Goal: Contribute content: Add original content to the website for others to see

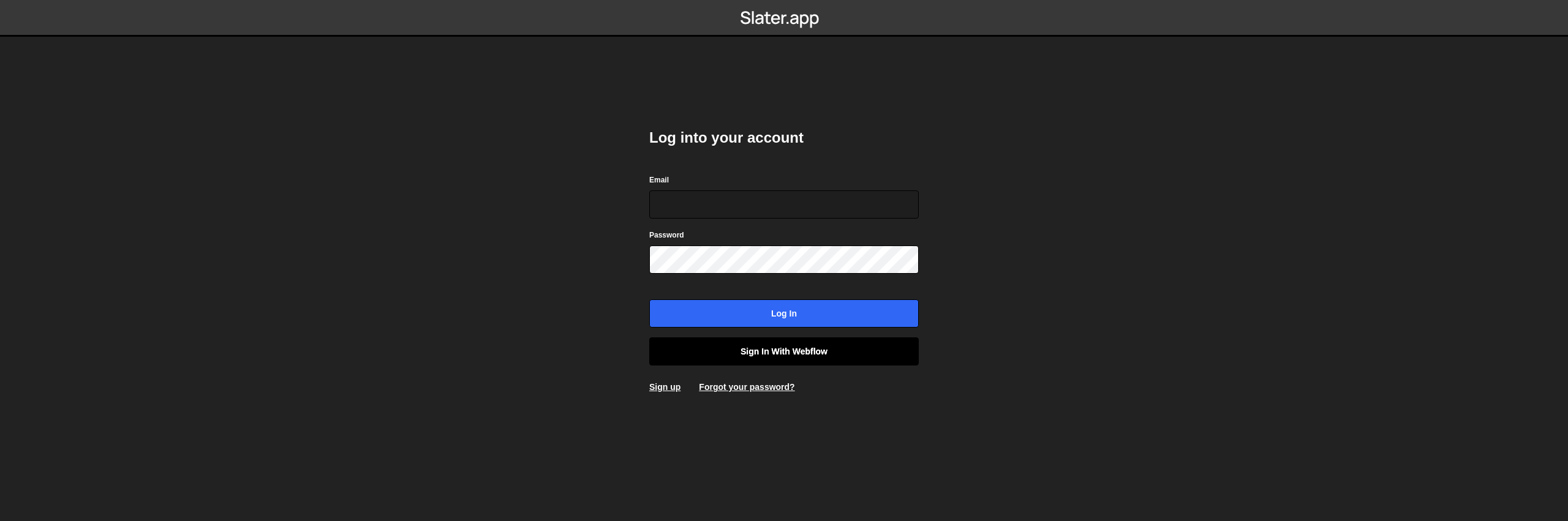
click at [750, 349] on link "Sign in with Webflow" at bounding box center [784, 351] width 270 height 28
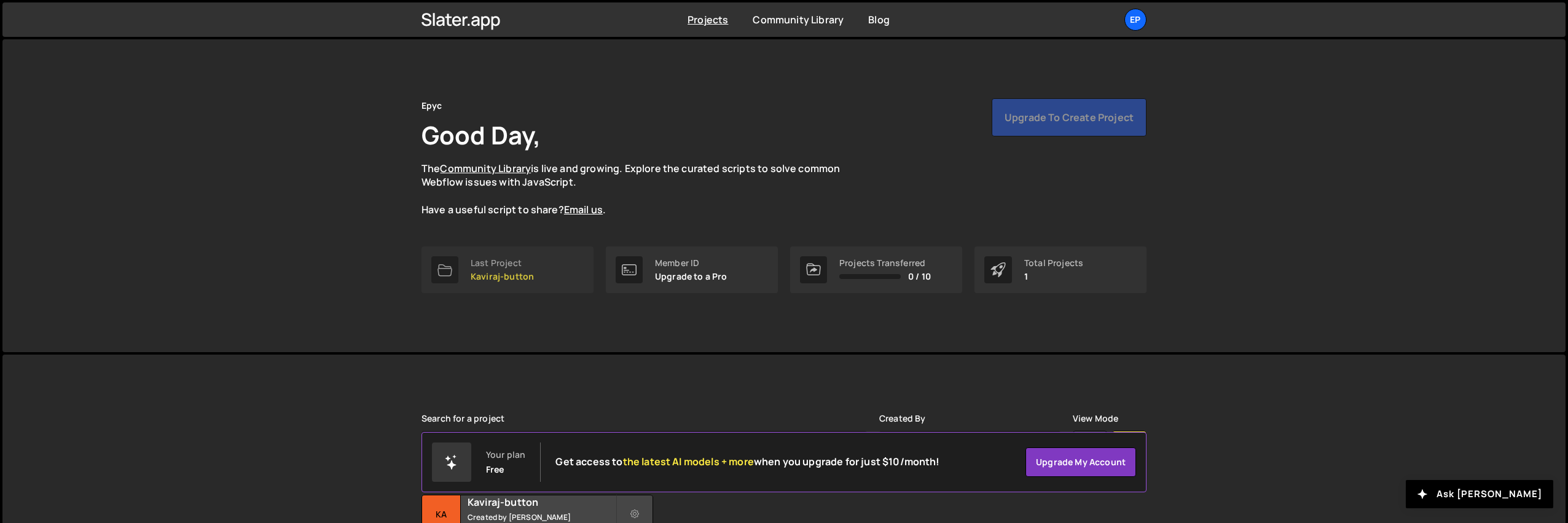
click at [510, 290] on link "Last Project Kaviraj-button" at bounding box center [507, 270] width 172 height 47
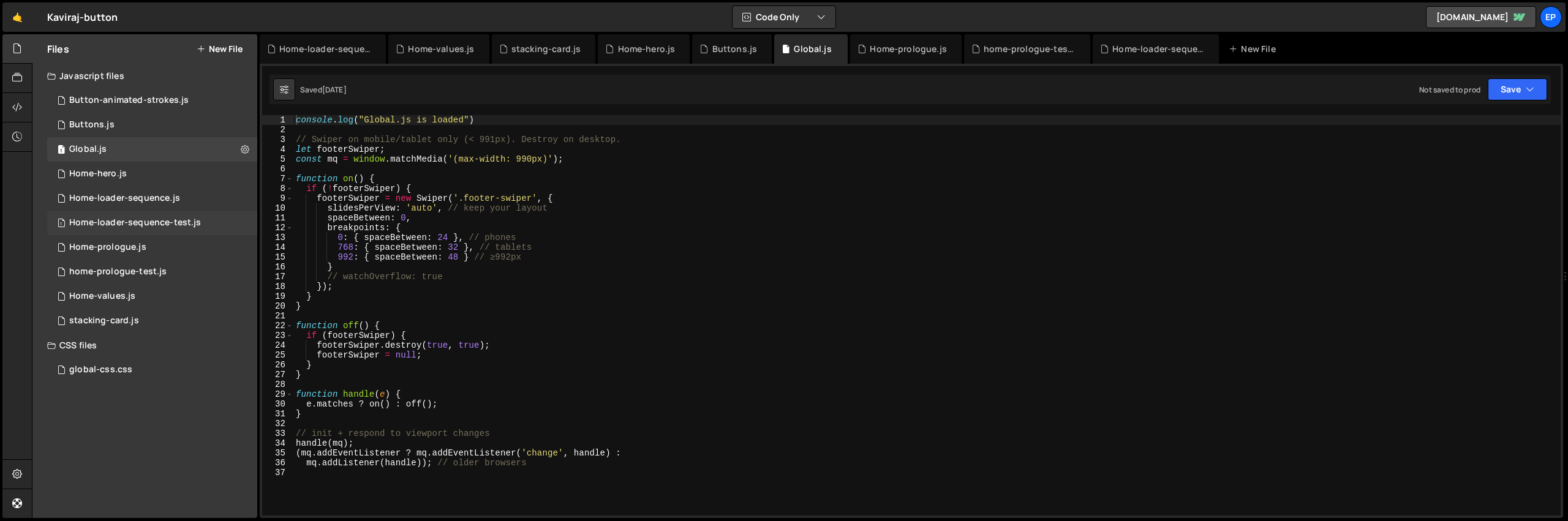
click at [119, 225] on div "Home-loader-sequence-test.js" at bounding box center [135, 223] width 131 height 11
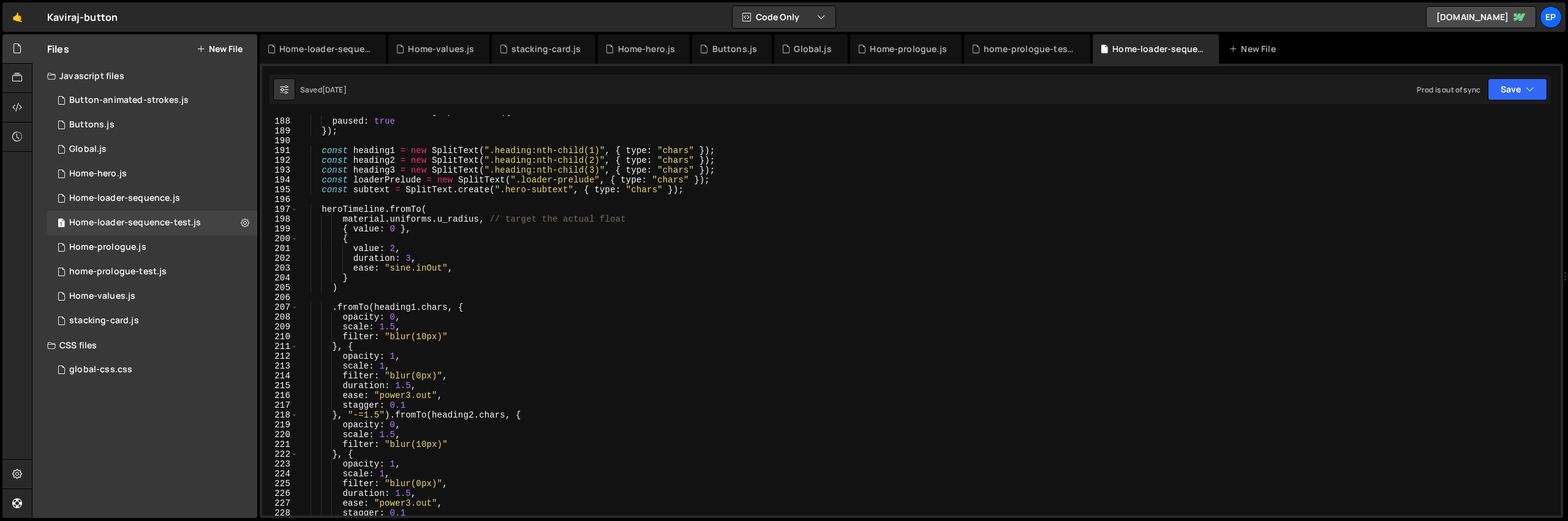
scroll to position [1831, 0]
click at [475, 245] on div "const heroTimeline = gsap . timeline ({ paused : true }) ; const heading1 = new…" at bounding box center [927, 317] width 1258 height 420
click at [451, 284] on div "const heroTimeline = gsap . timeline ({ paused : true }) ; const heading1 = new…" at bounding box center [927, 317] width 1258 height 420
paste textarea "})"
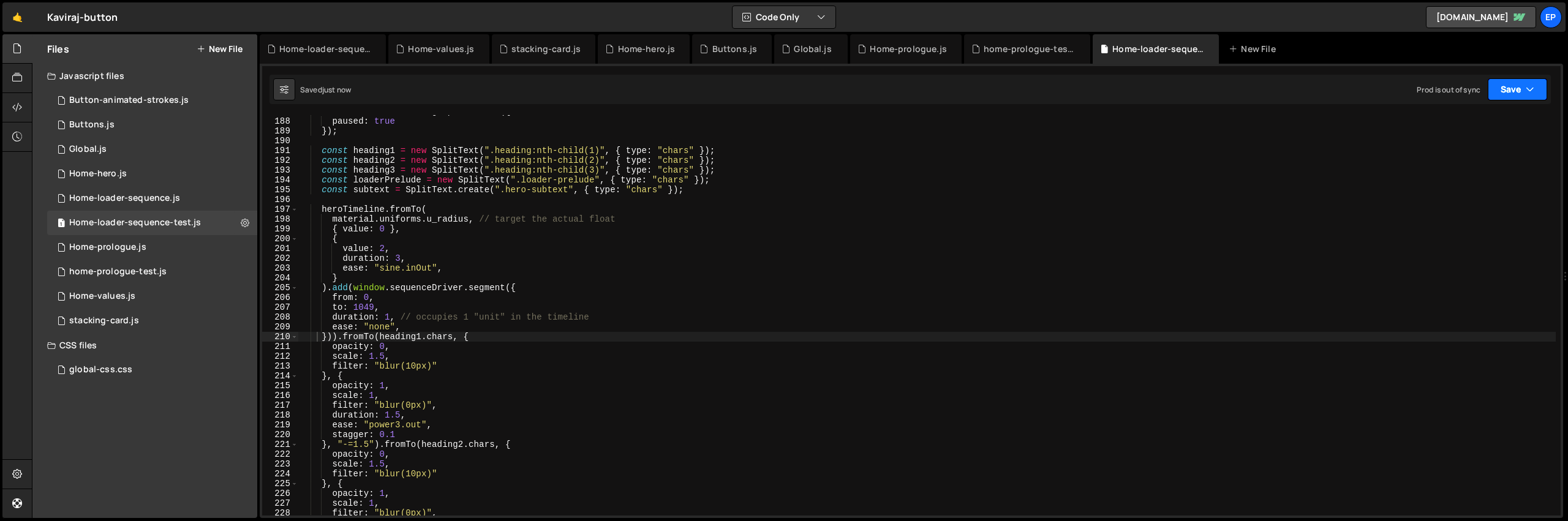
click at [1520, 93] on button "Save" at bounding box center [1517, 89] width 59 height 22
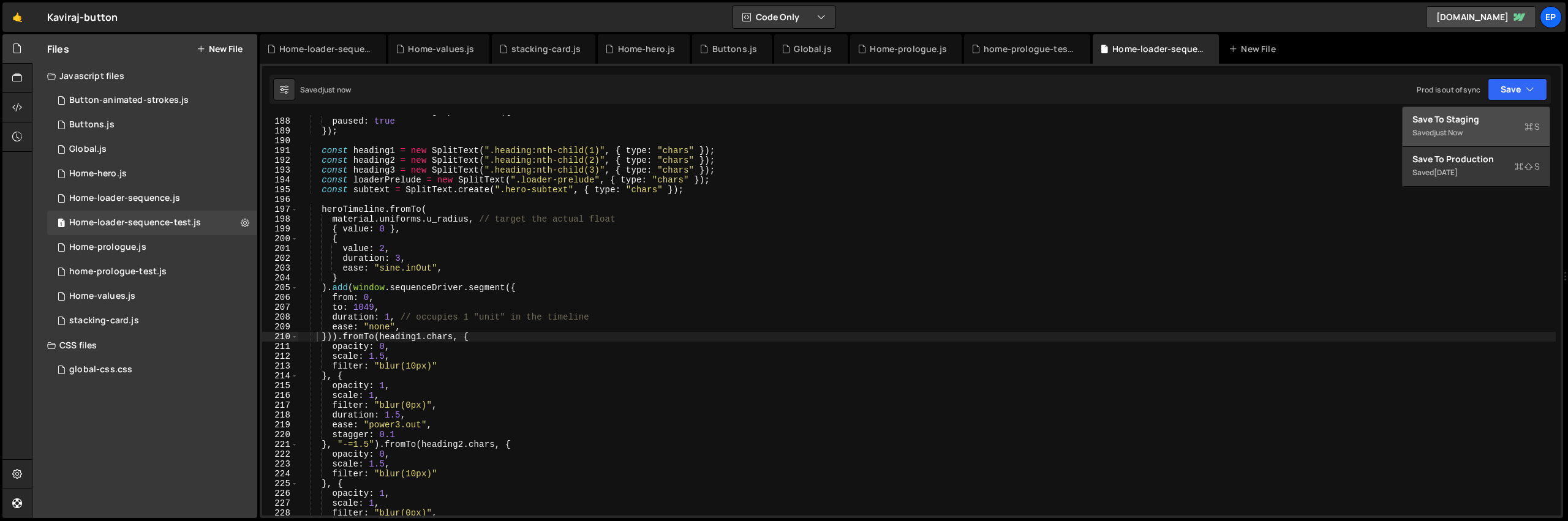
click at [1445, 130] on div "just now" at bounding box center [1447, 132] width 29 height 10
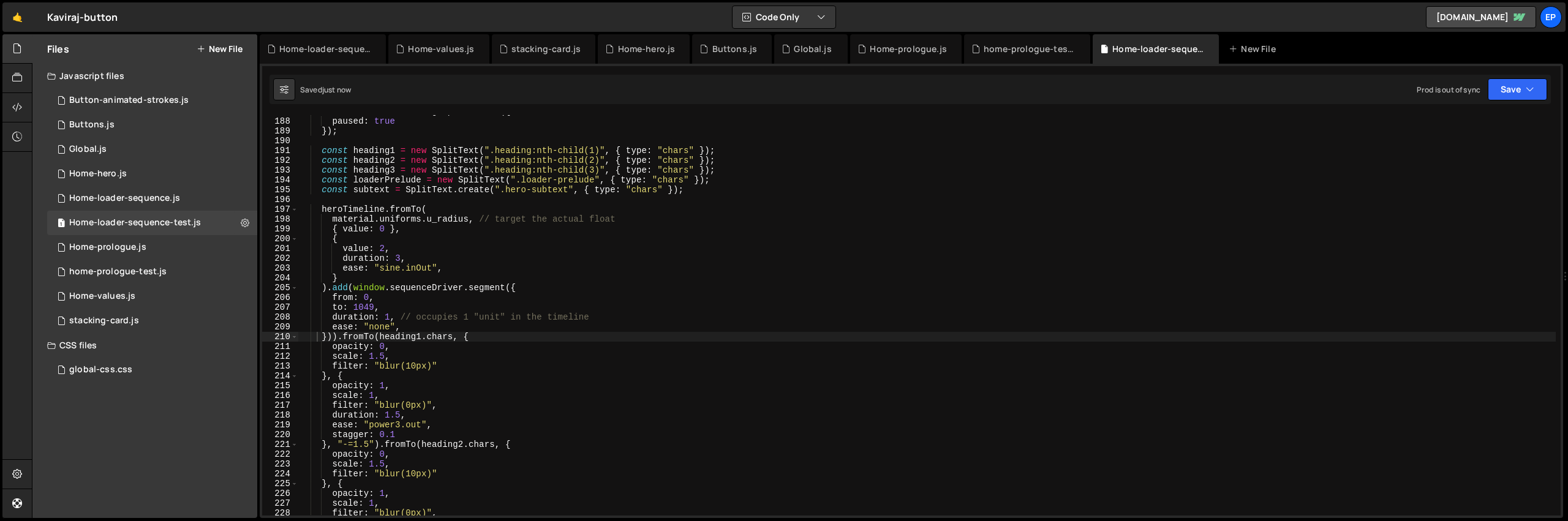
click at [469, 375] on div "const heroTimeline = gsap . timeline ({ paused : true }) ; const heading1 = new…" at bounding box center [927, 317] width 1258 height 420
click at [485, 343] on div "const heroTimeline = gsap . timeline ({ paused : true }) ; const heading1 = new…" at bounding box center [927, 317] width 1258 height 420
click at [487, 340] on div "const heroTimeline = gsap . timeline ({ paused : true }) ; const heading1 = new…" at bounding box center [927, 317] width 1258 height 420
type textarea "})).fromTo(heading1.chars, {"
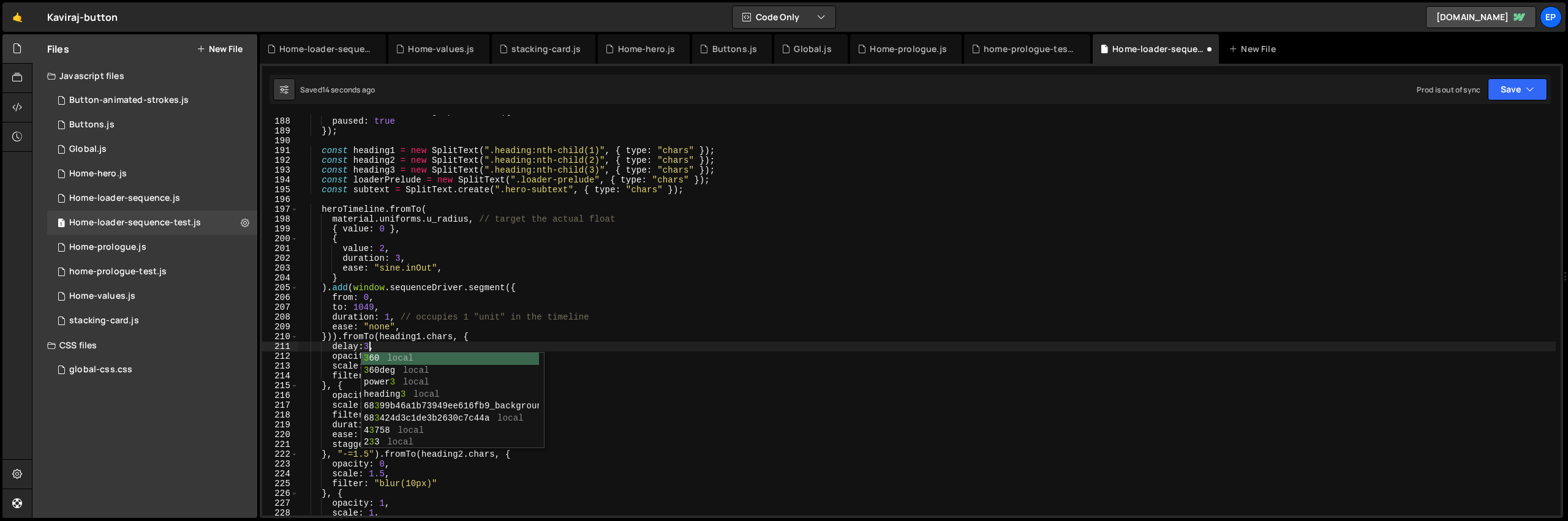
scroll to position [0, 4]
type textarea "delay:3,"
click at [1501, 86] on button "Save" at bounding box center [1517, 89] width 59 height 22
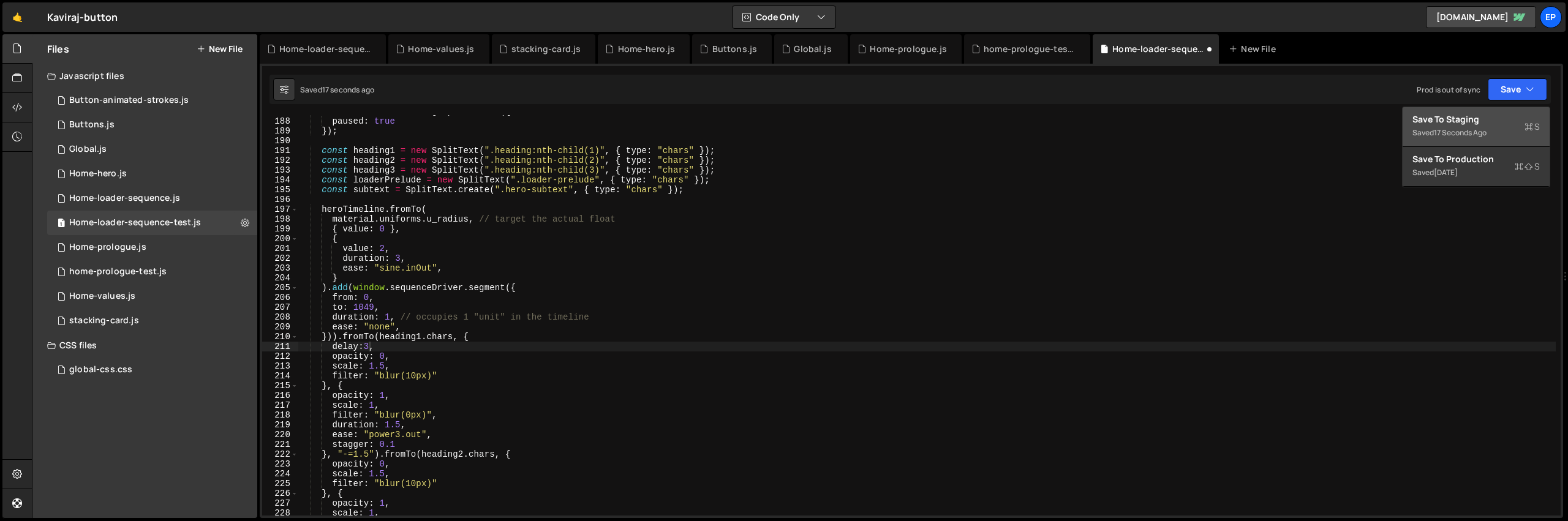
click at [1487, 124] on div "Save to Staging S" at bounding box center [1476, 119] width 127 height 12
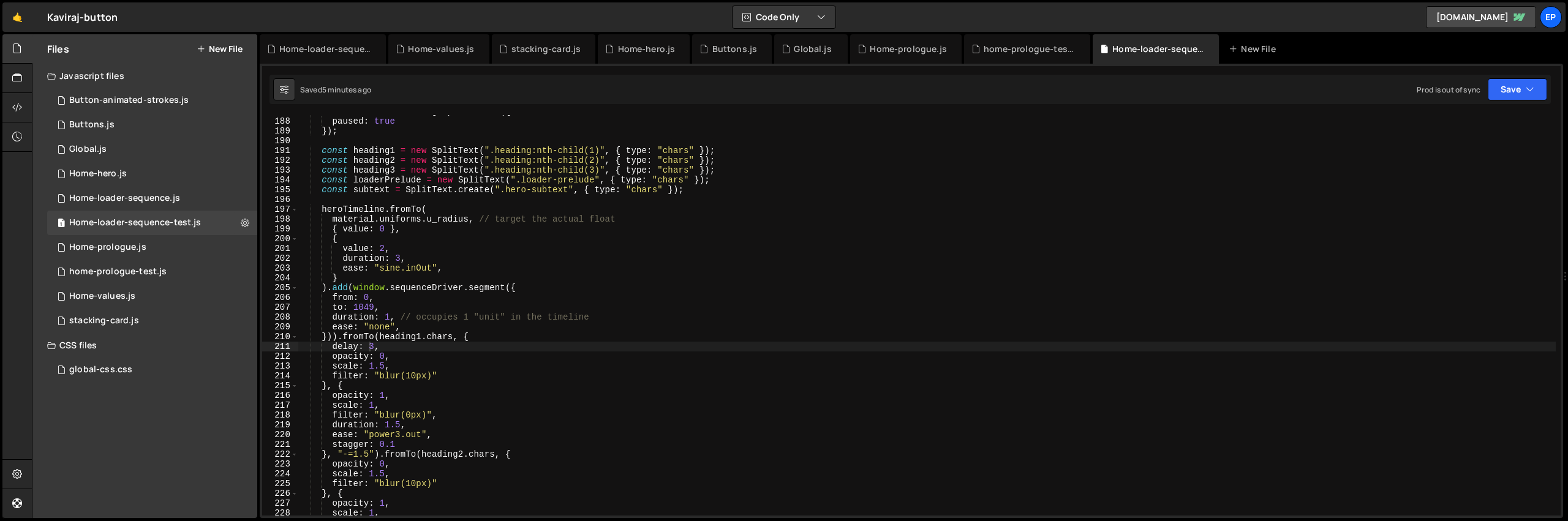
click at [206, 49] on button "New File" at bounding box center [219, 49] width 46 height 10
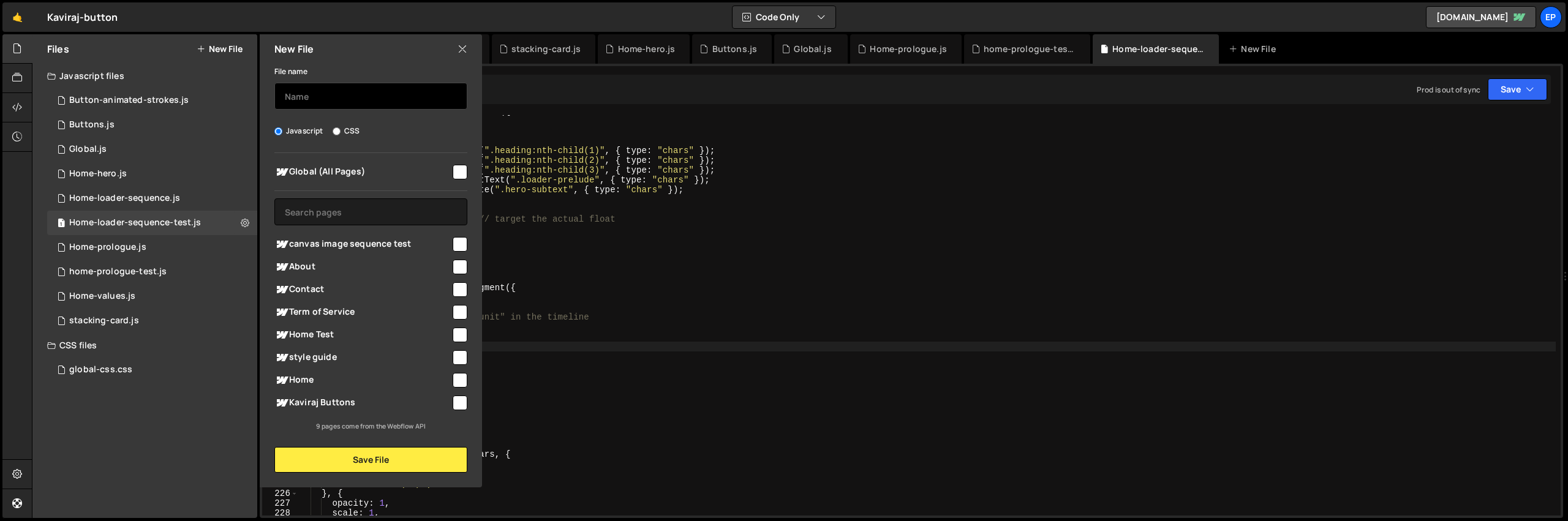
click at [355, 104] on input "text" at bounding box center [370, 96] width 193 height 27
type input "Home image sequence"
click at [456, 336] on input "checkbox" at bounding box center [459, 335] width 15 height 15
checkbox input "true"
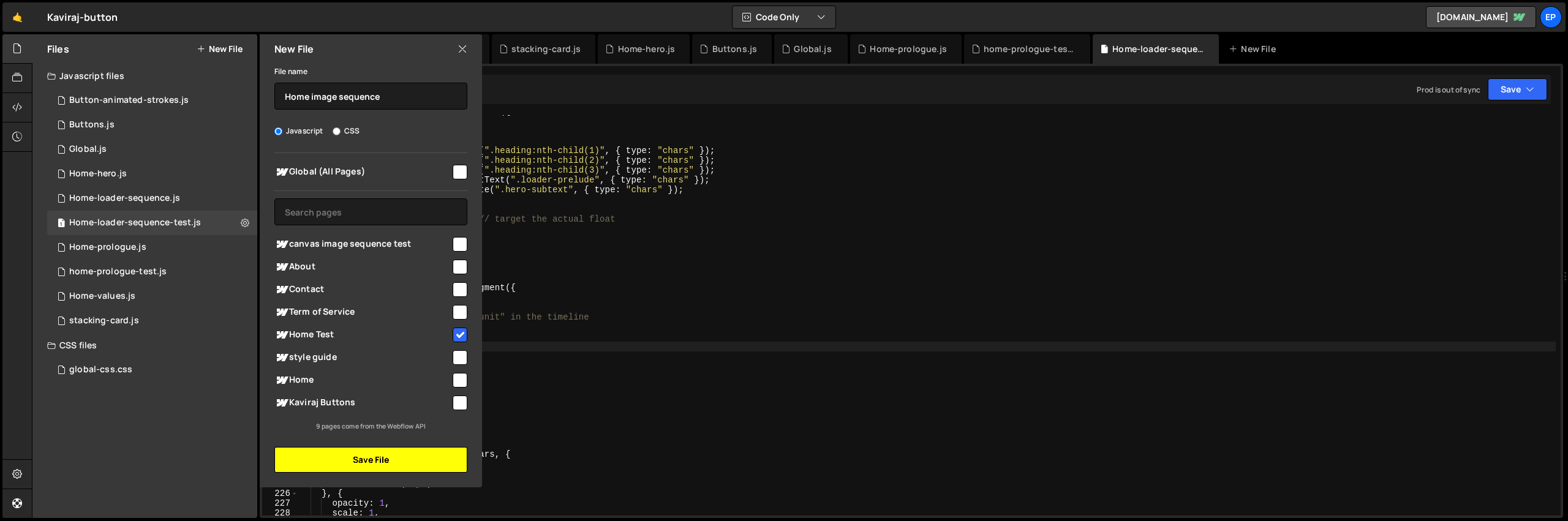
click at [374, 459] on button "Save File" at bounding box center [370, 460] width 193 height 26
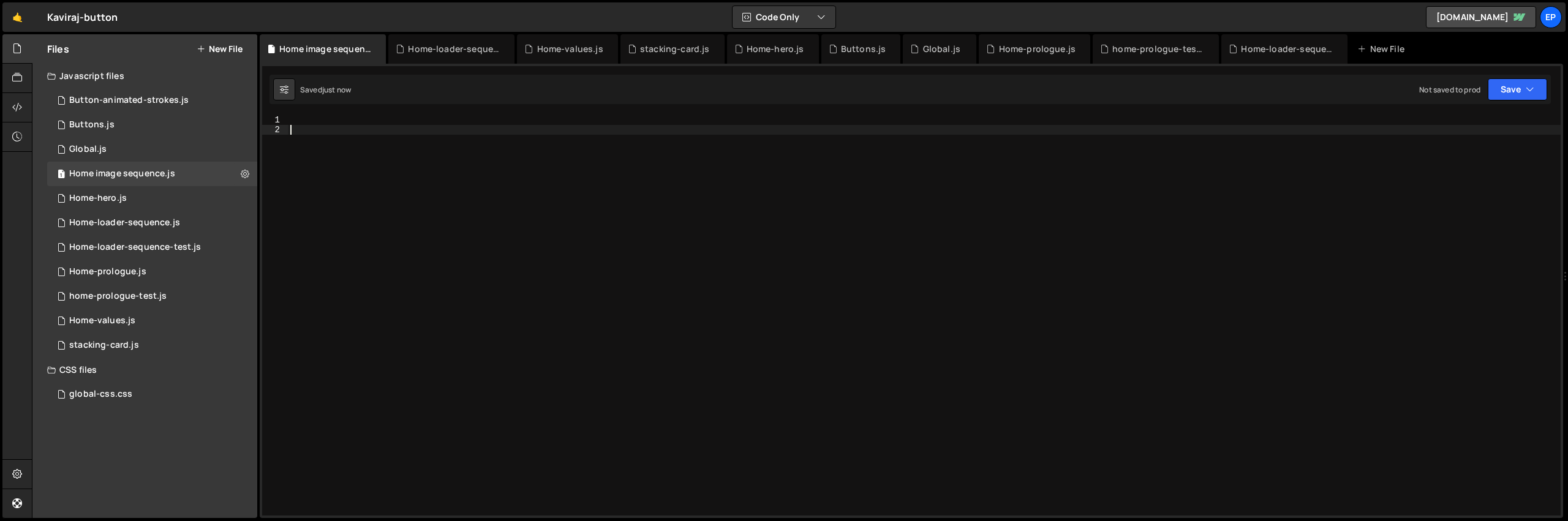
click at [421, 179] on div at bounding box center [924, 324] width 1272 height 420
click at [429, 156] on div at bounding box center [924, 324] width 1272 height 420
paste textarea "})();"
type textarea "})();"
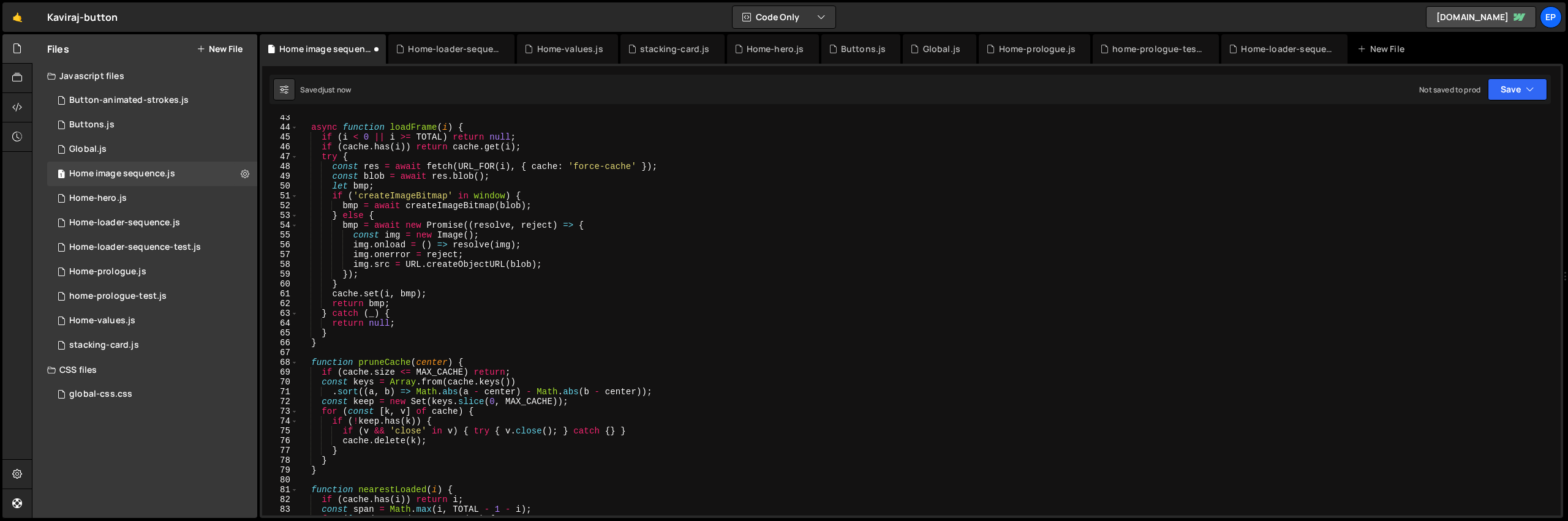
scroll to position [0, 0]
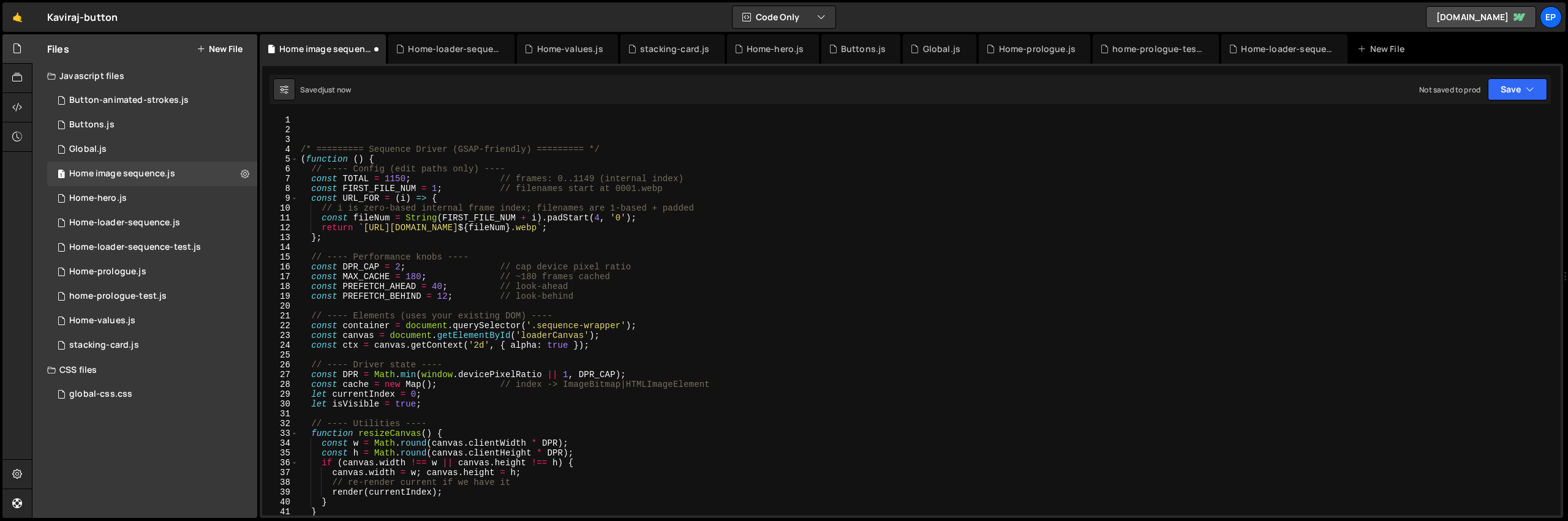
click at [545, 121] on div "/* ========= Sequence Driver (GSAP-friendly) ========= */ ( function ( ) { // -…" at bounding box center [927, 324] width 1258 height 420
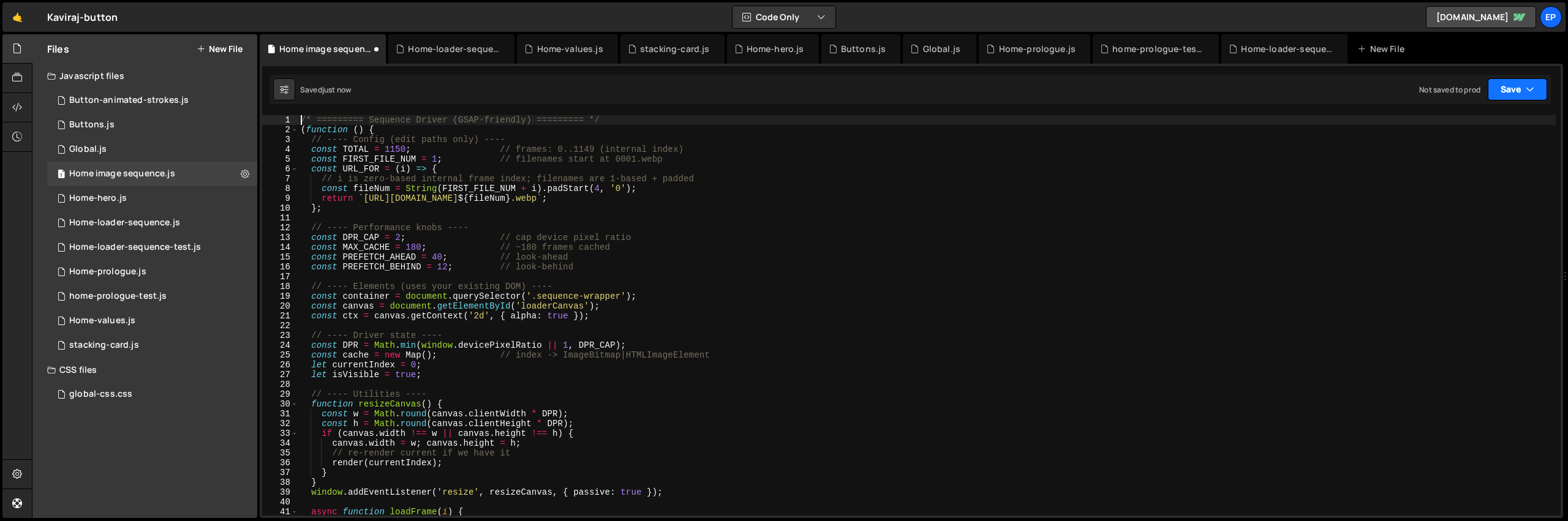
click at [1517, 94] on button "Save" at bounding box center [1517, 89] width 59 height 22
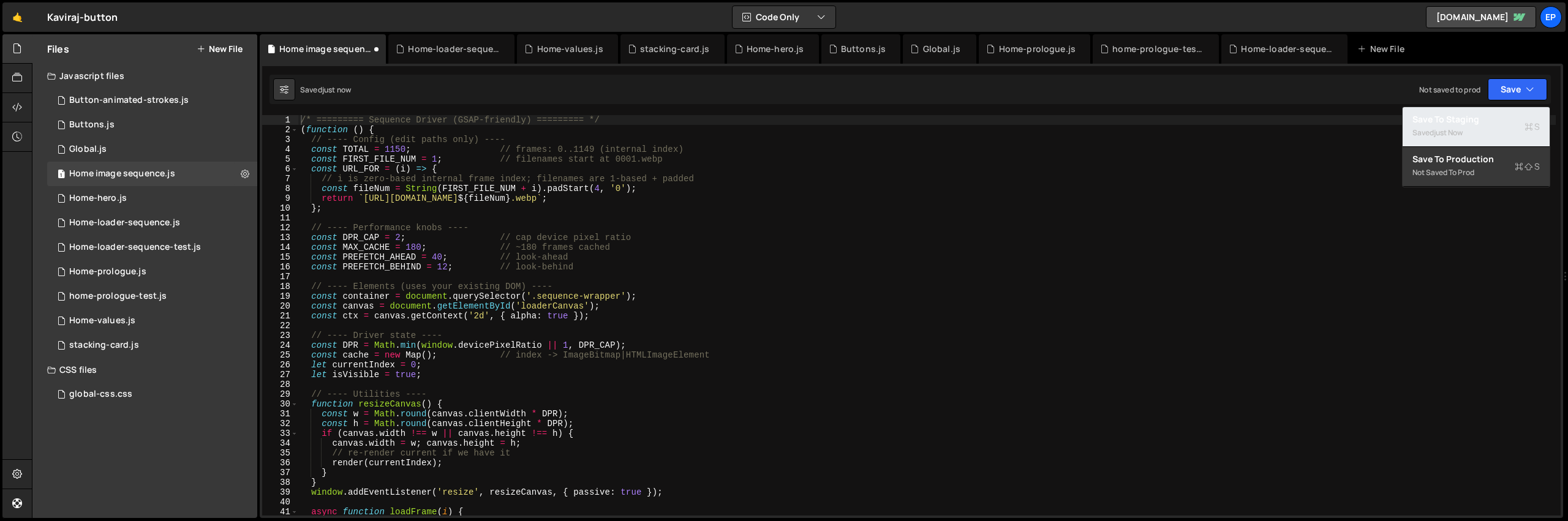
click at [1478, 132] on div "Saved just now" at bounding box center [1476, 132] width 127 height 15
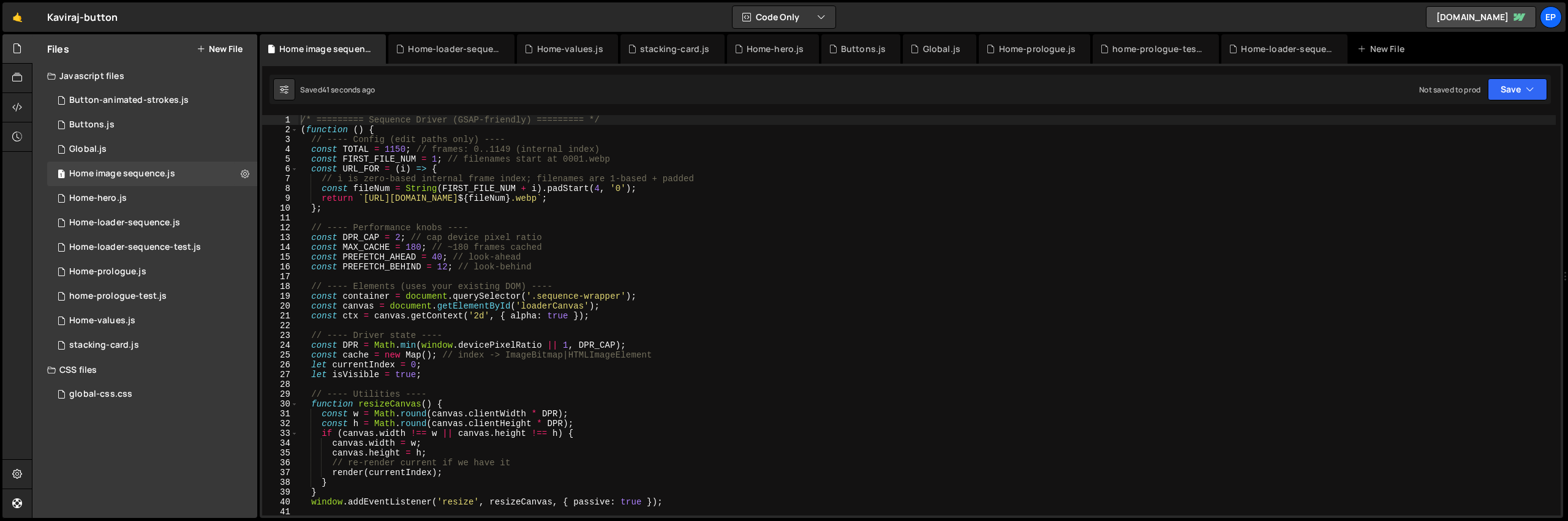
click at [450, 117] on div "/* ========= Sequence Driver (GSAP-friendly) ========= */ ( function ( ) { // -…" at bounding box center [927, 324] width 1258 height 420
type textarea "/* ========= Sequence Driver (GSAP-friendly) ========= */"
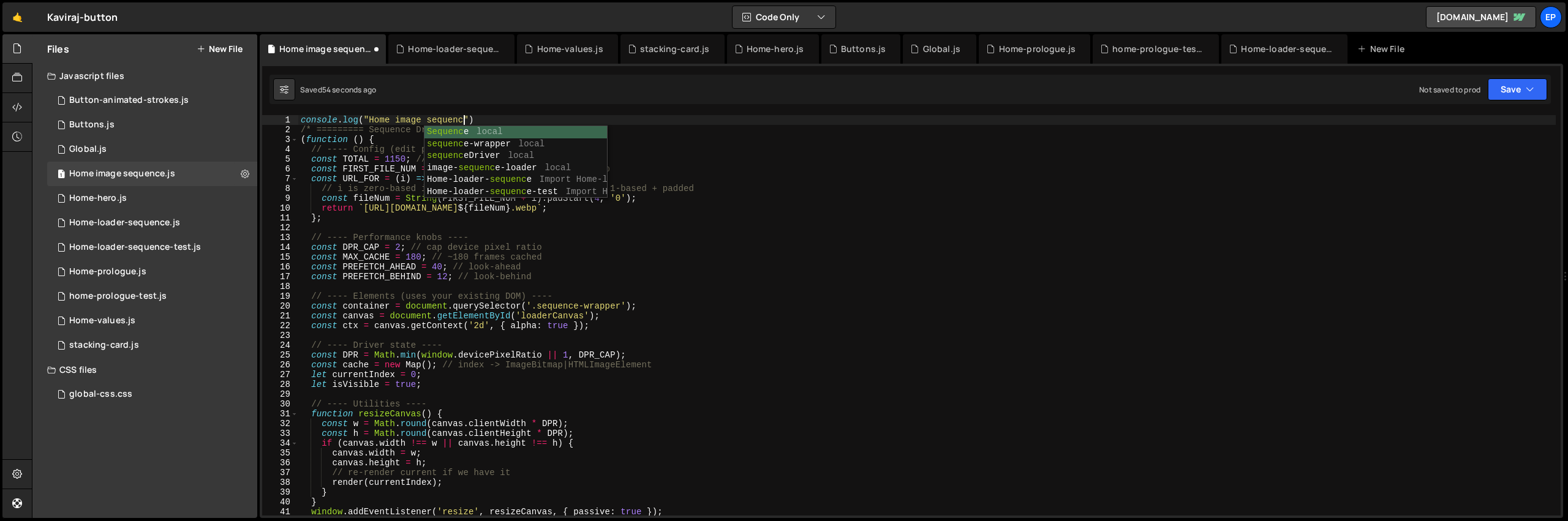
scroll to position [0, 11]
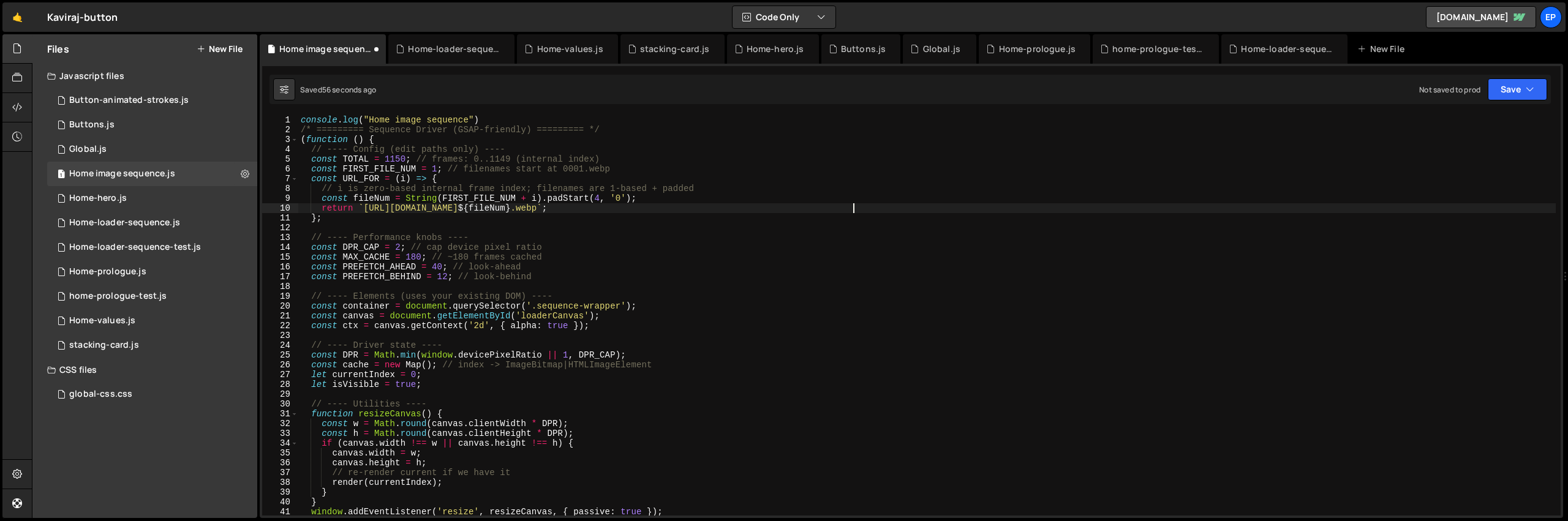
click at [904, 204] on div "console . log ( "Home image sequence" ) /* ========= Sequence Driver (GSAP-frie…" at bounding box center [927, 324] width 1258 height 420
click at [1506, 92] on button "Save" at bounding box center [1517, 89] width 59 height 22
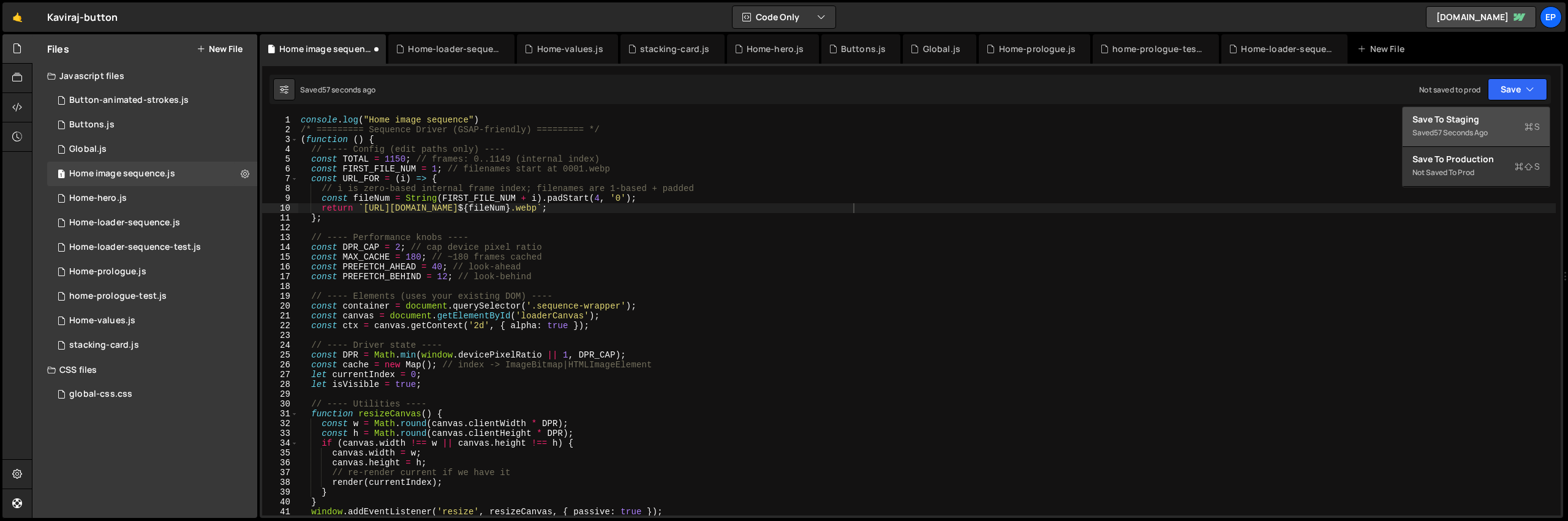
click at [1485, 120] on div "Save to Staging S" at bounding box center [1476, 119] width 127 height 12
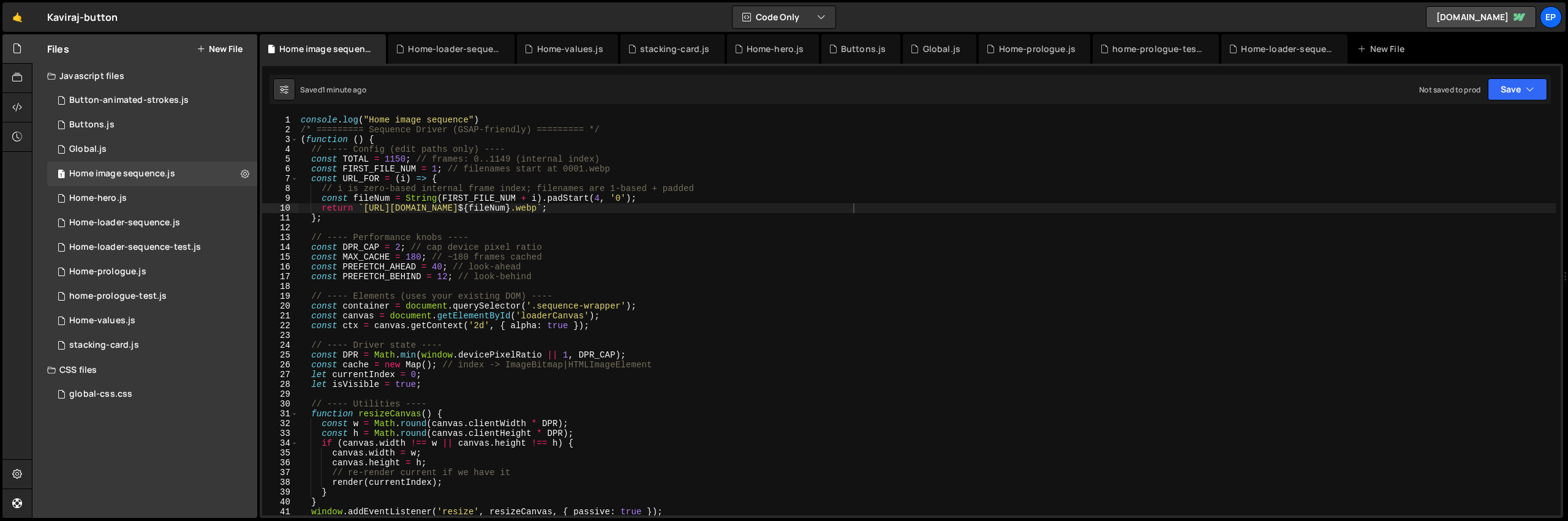
click at [516, 118] on div "console . log ( "Home image sequence" ) /* ========= Sequence Driver (GSAP-frie…" at bounding box center [927, 324] width 1258 height 420
click at [1516, 90] on button "Save" at bounding box center [1517, 89] width 59 height 22
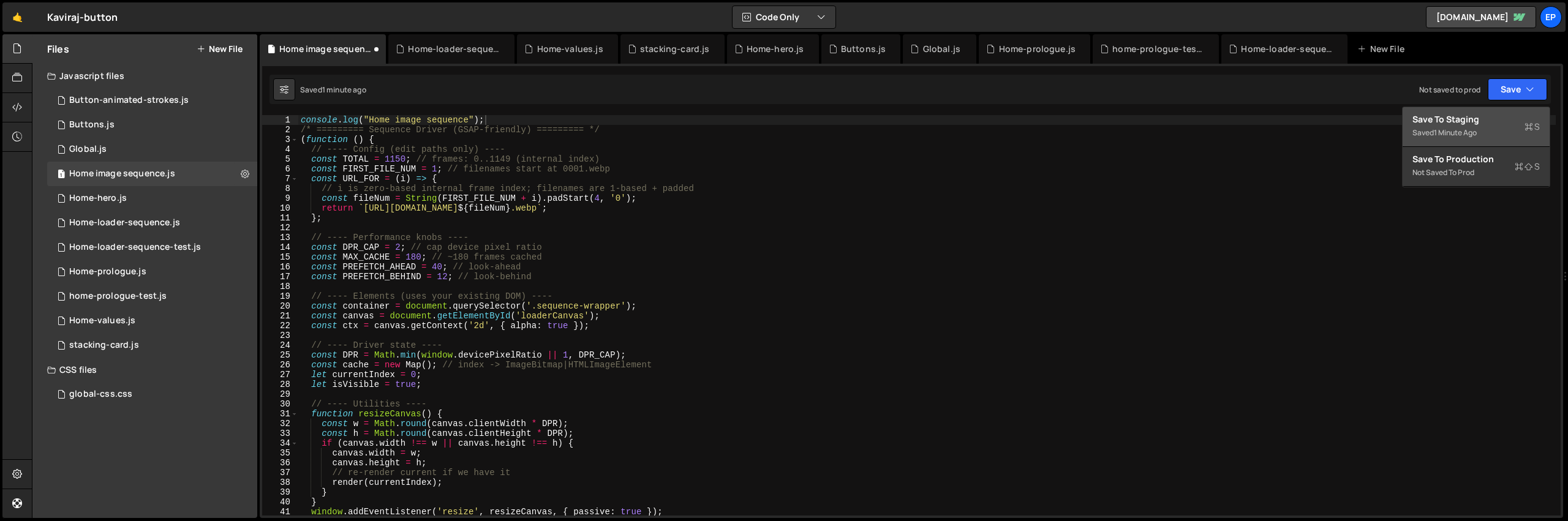
click at [1465, 130] on div "1 minute ago" at bounding box center [1454, 132] width 43 height 10
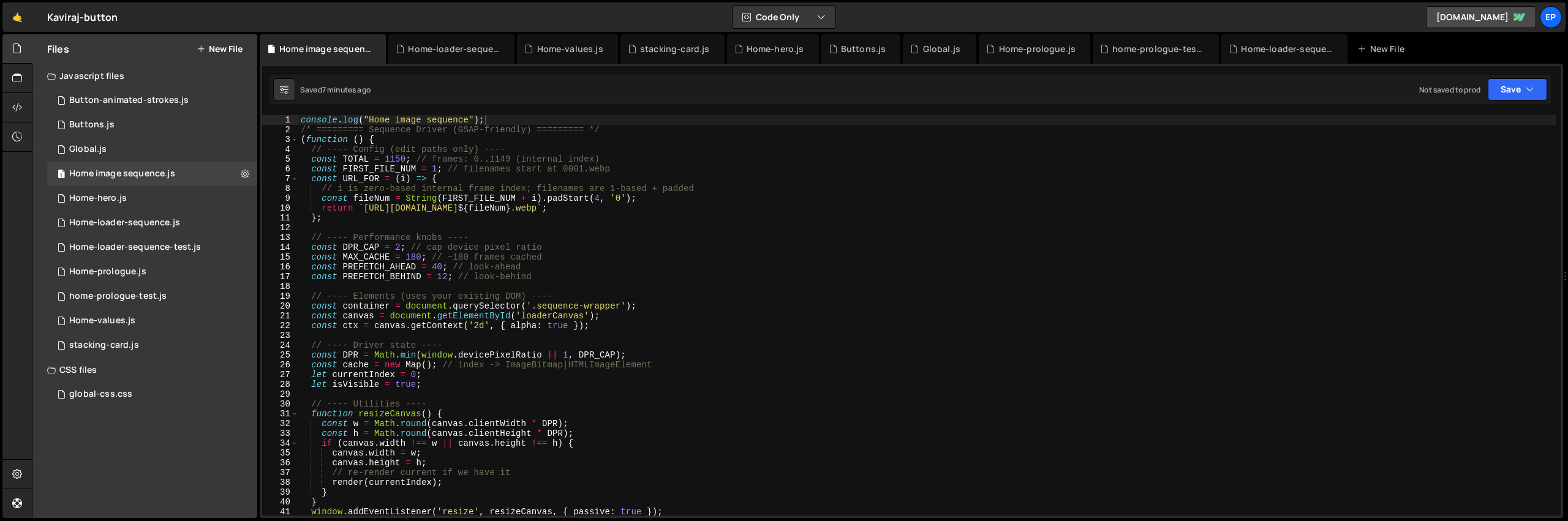
click at [581, 204] on div "console . log ( "Home image sequence" ) ; /* ========= Sequence Driver (GSAP-fr…" at bounding box center [927, 324] width 1258 height 420
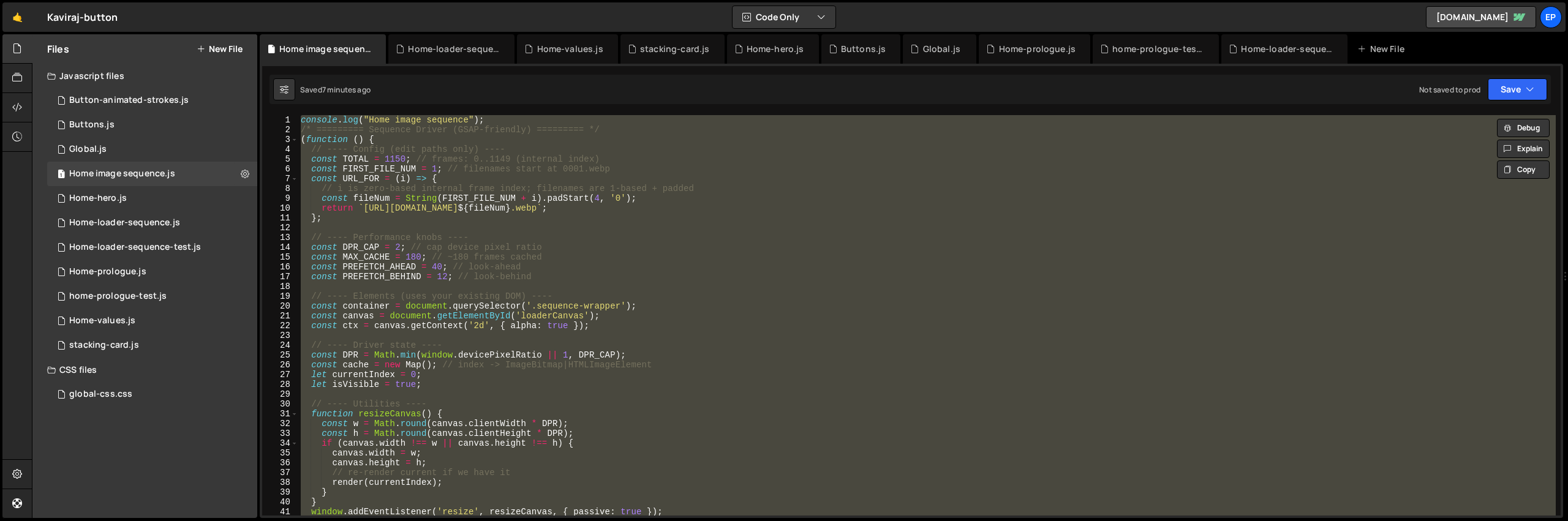
paste textarea ";"
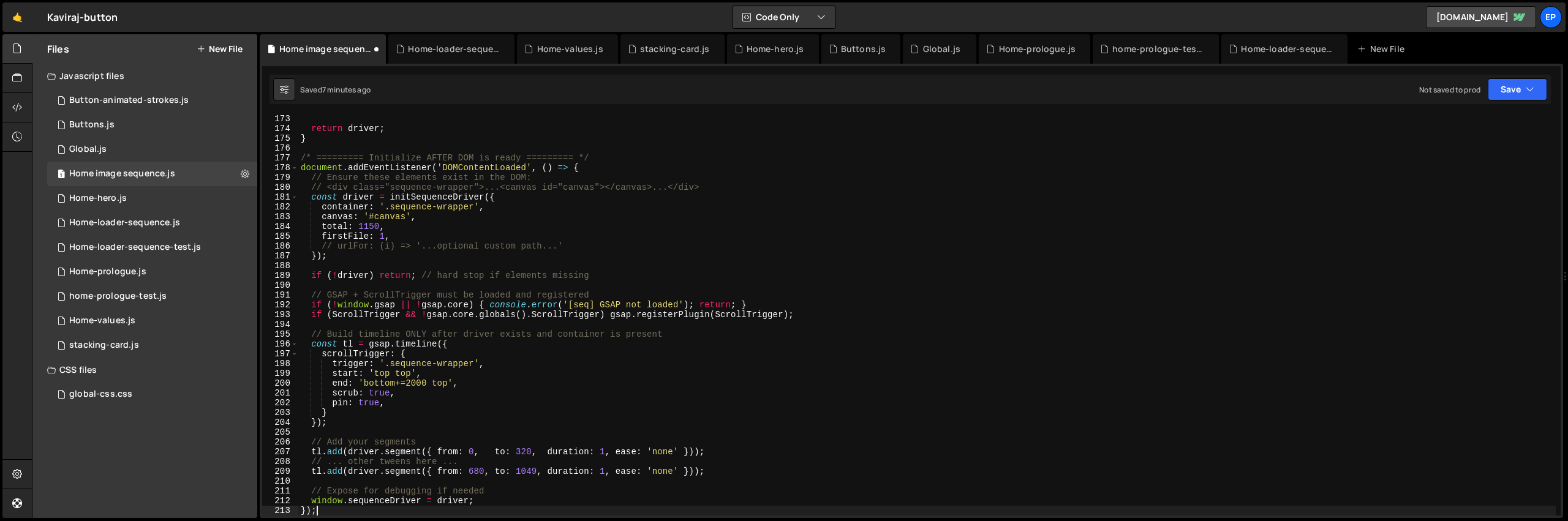
scroll to position [1687, 0]
click at [581, 204] on div "return driver ; } /* ========= Initialize AFTER DOM is ready ========= */ docum…" at bounding box center [927, 324] width 1258 height 420
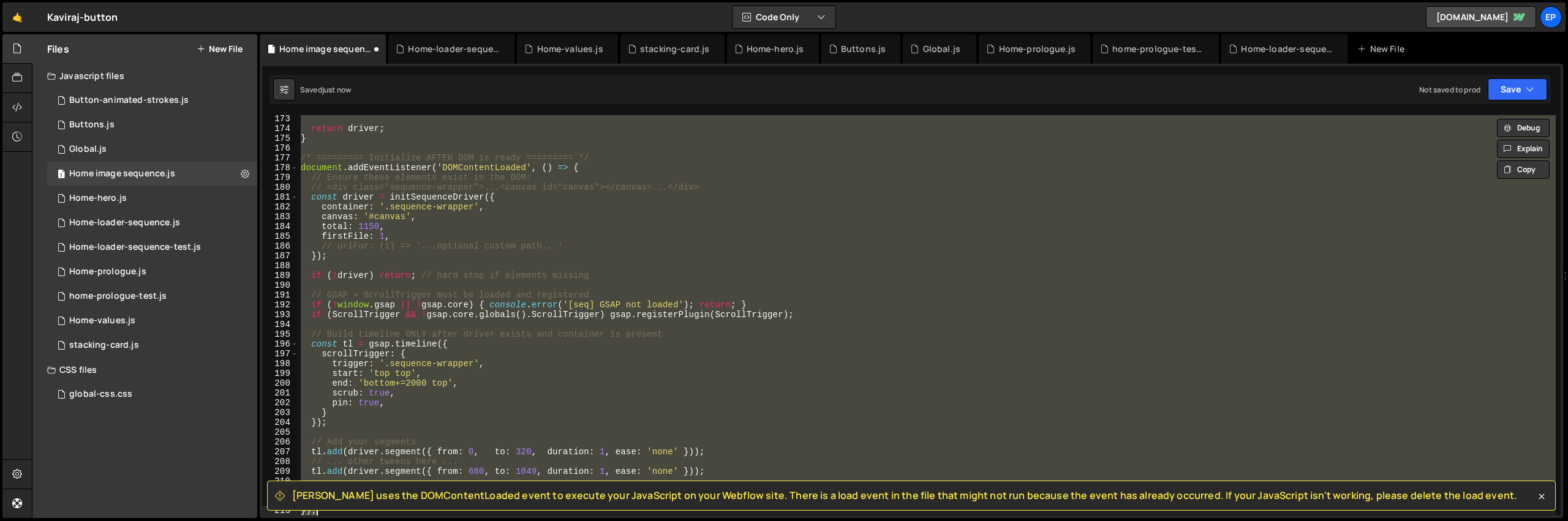
type textarea "})();"
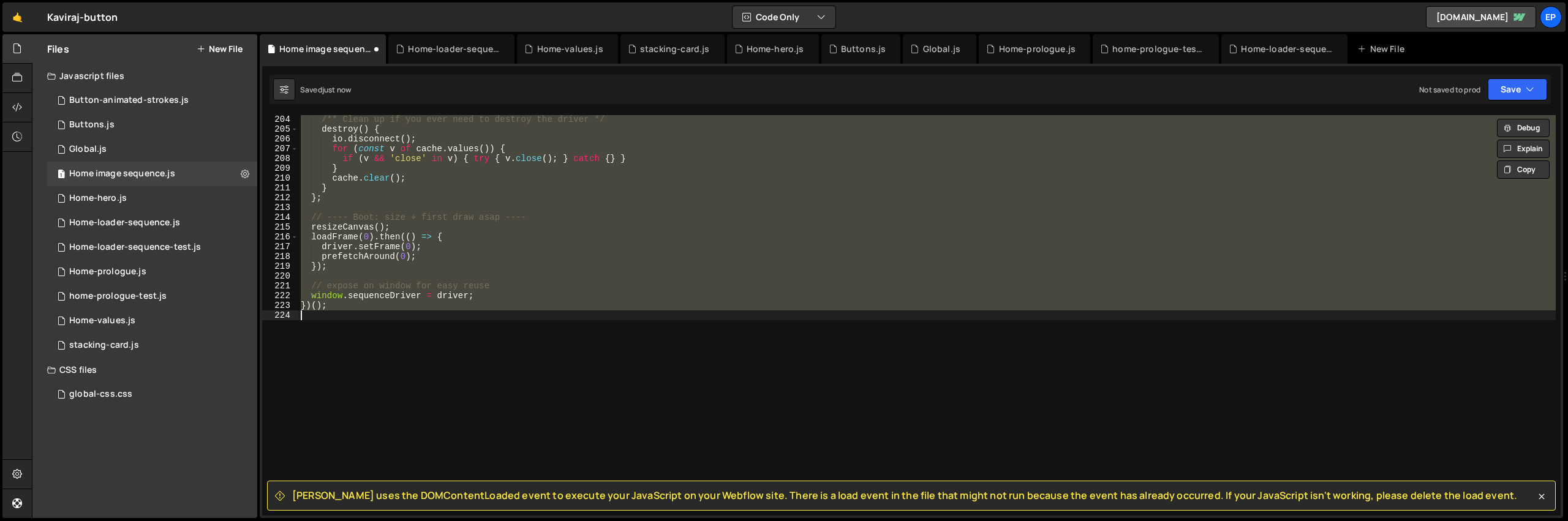
scroll to position [1990, 0]
click at [583, 387] on div "/** Clean up if you ever need to destroy the driver */ destroy ( ) { io . disco…" at bounding box center [927, 315] width 1258 height 401
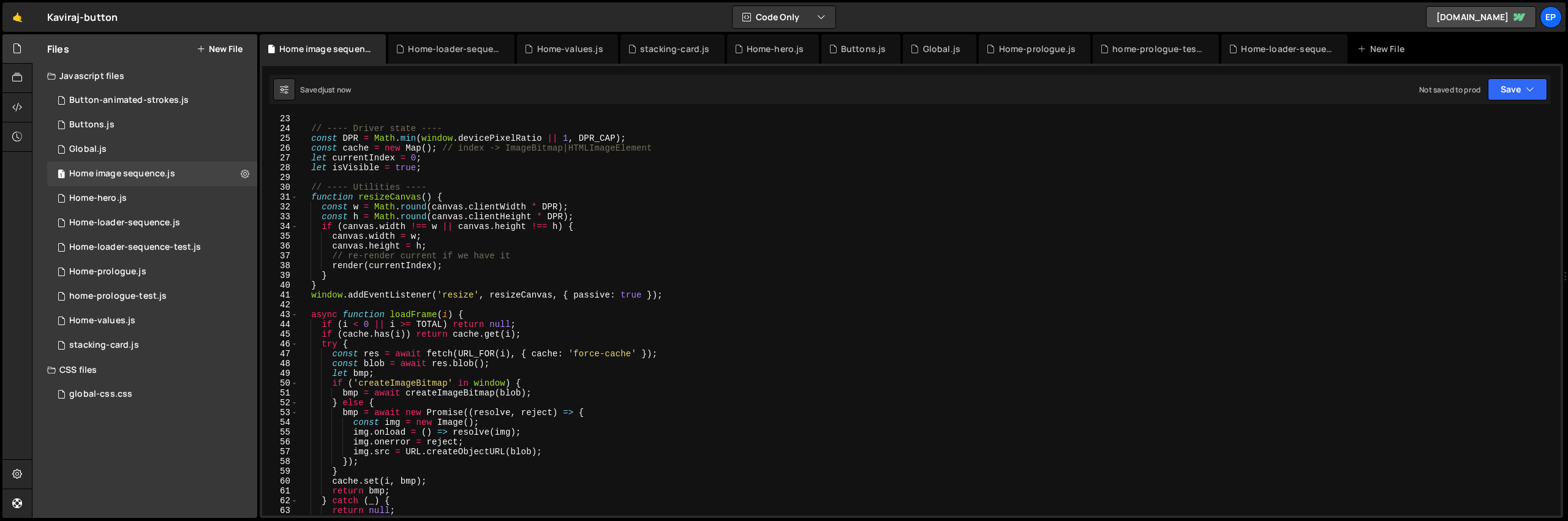
scroll to position [0, 0]
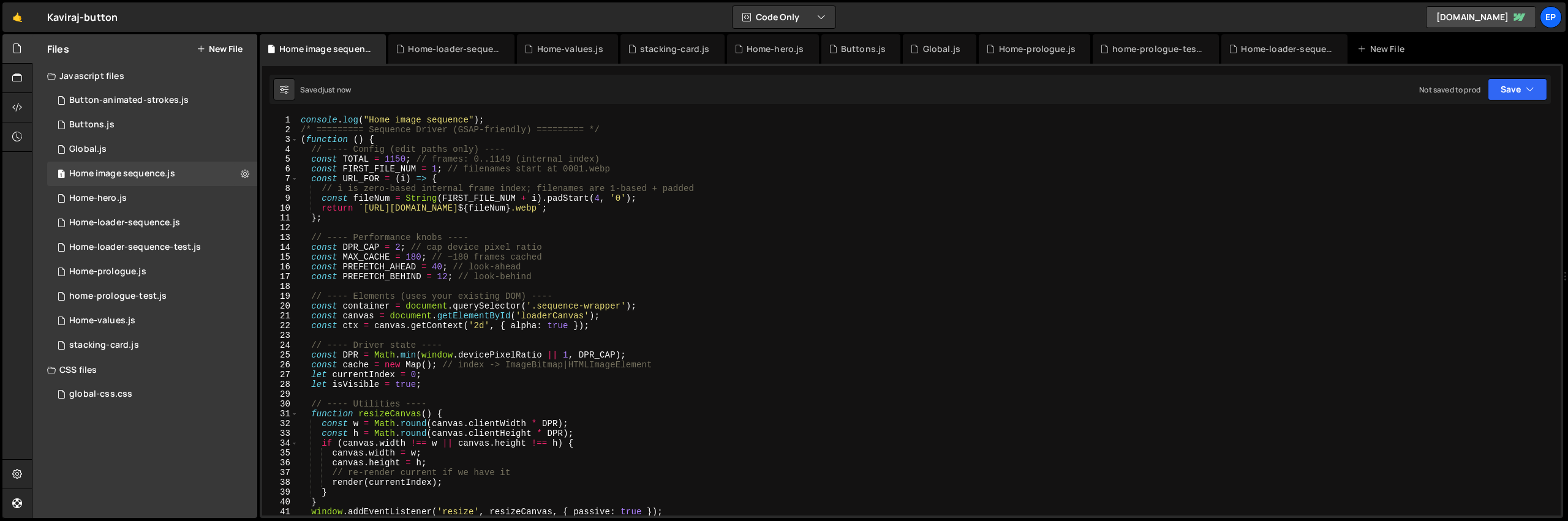
click at [577, 239] on div "console . log ( "Home image sequence" ) ; /* ========= Sequence Driver (GSAP-fr…" at bounding box center [927, 324] width 1258 height 420
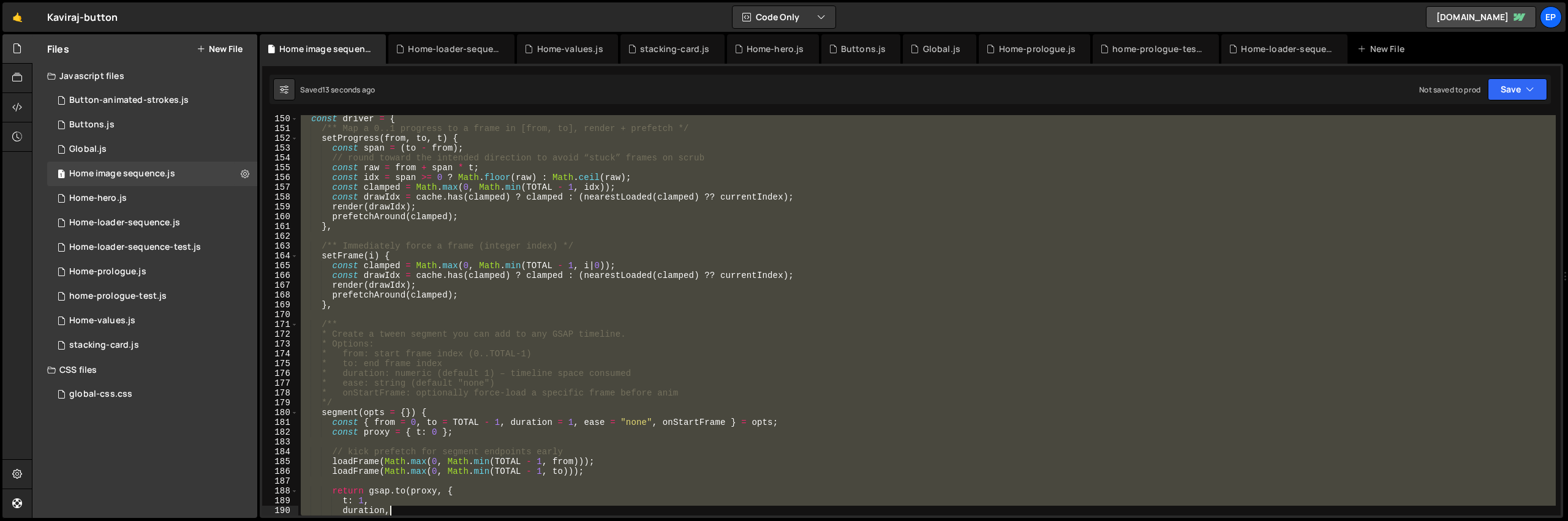
scroll to position [1794, 0]
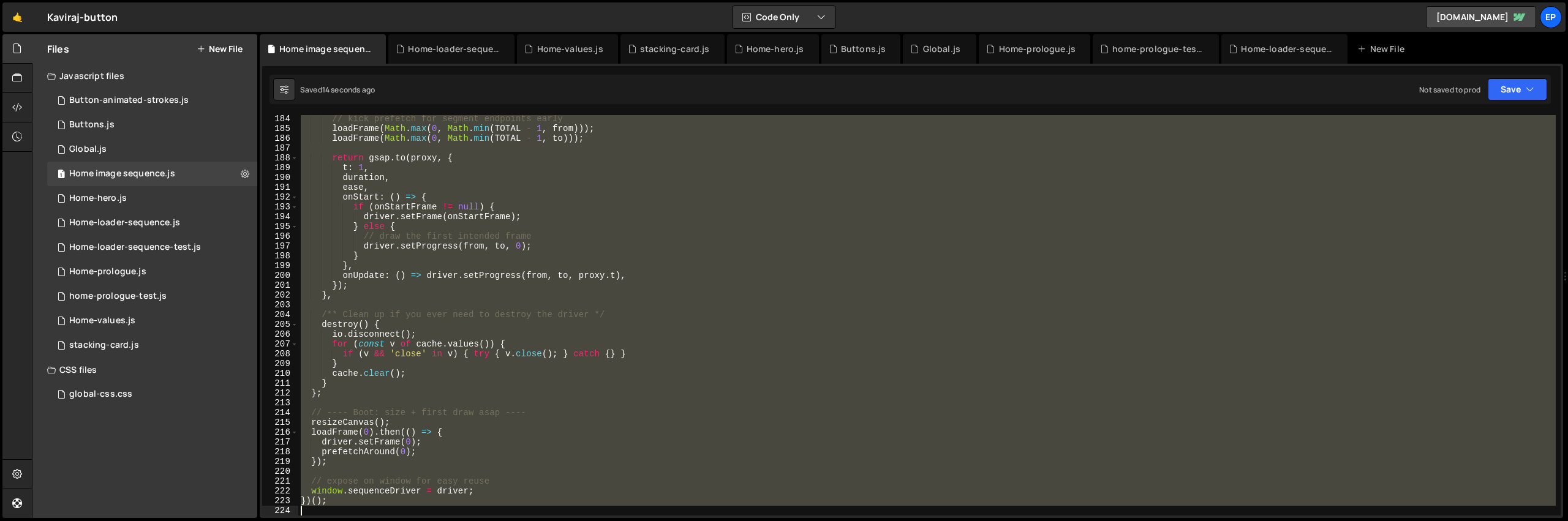
drag, startPoint x: 550, startPoint y: 116, endPoint x: 727, endPoint y: 571, distance: 488.2
click at [727, 521] on html "Projects Community Library Blog Ep Projects Your Teams Account Upgrade Logout" at bounding box center [784, 260] width 1568 height 521
paste textarea ";"
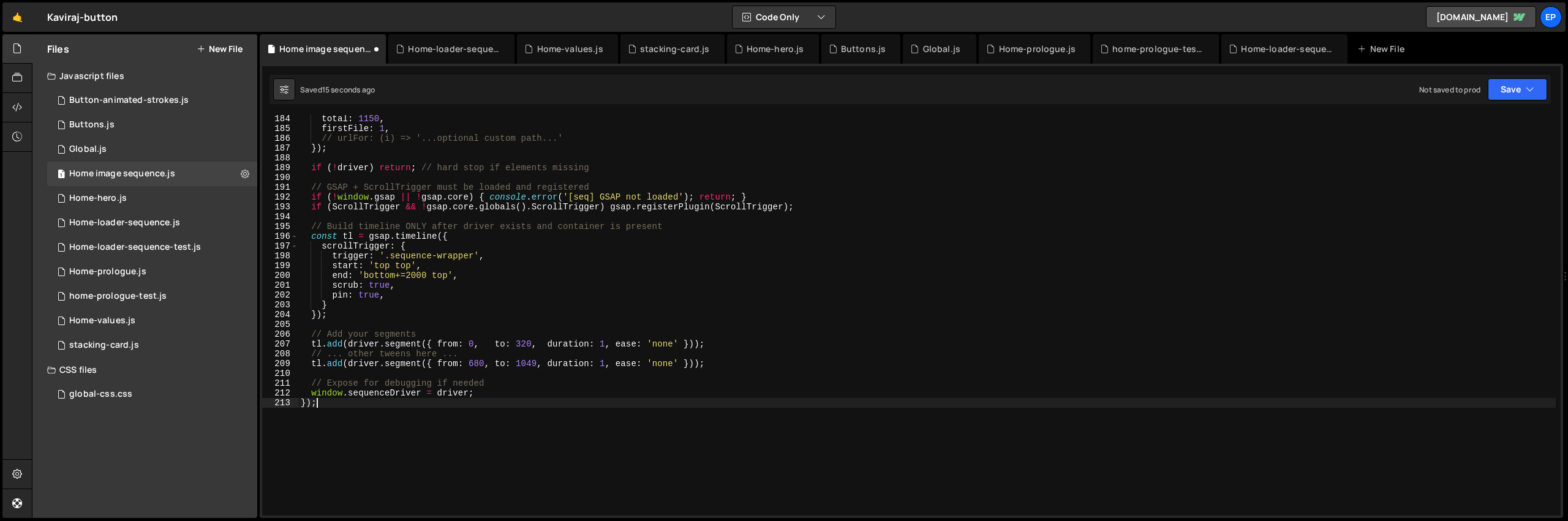
click at [577, 431] on div "total : 1150 , firstFile : 1 , // urlFor: (i) => '...optional custom path...' }…" at bounding box center [927, 324] width 1258 height 420
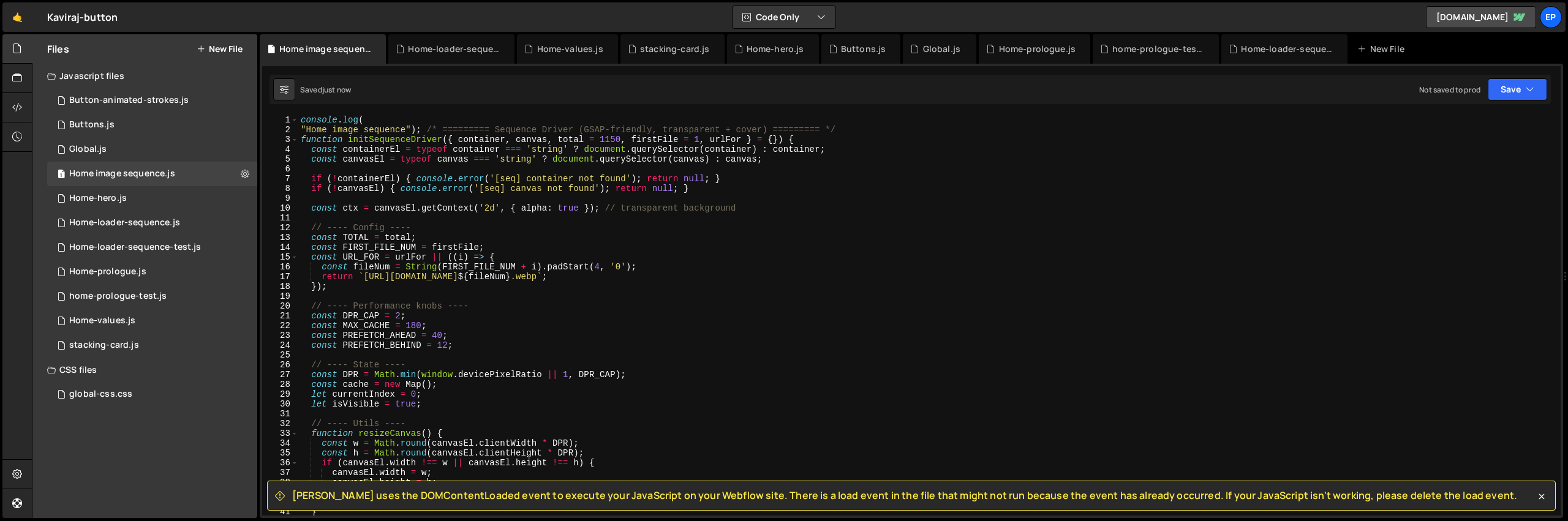
scroll to position [0, 0]
click at [424, 129] on div "console . log ( "Home image sequence" ) ; /* ========= Sequence Driver (GSAP-fr…" at bounding box center [927, 324] width 1258 height 420
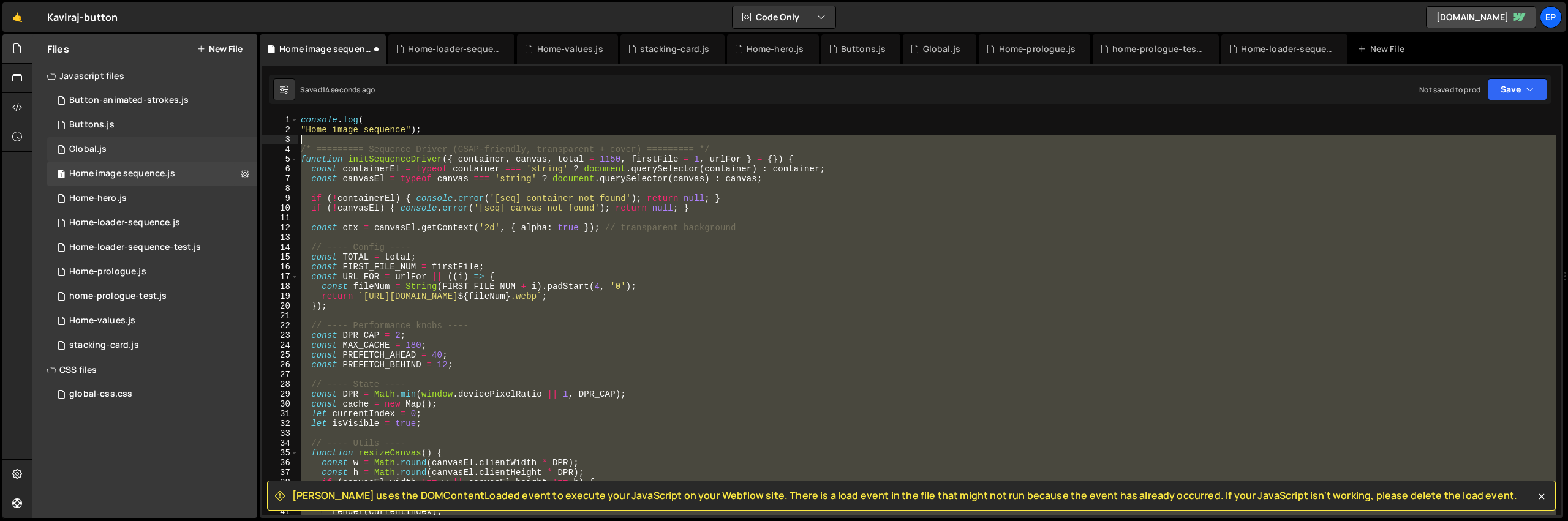
drag, startPoint x: 383, startPoint y: 314, endPoint x: 227, endPoint y: 140, distance: 233.7
click at [227, 140] on div "Files New File Javascript files 1 Button-animated-strokes.js 0 1 Buttons.js 0 1…" at bounding box center [800, 276] width 1536 height 484
type textarea "/* ========= Sequence Driver (GSAP-friendly, transparent + cover) ========= */"
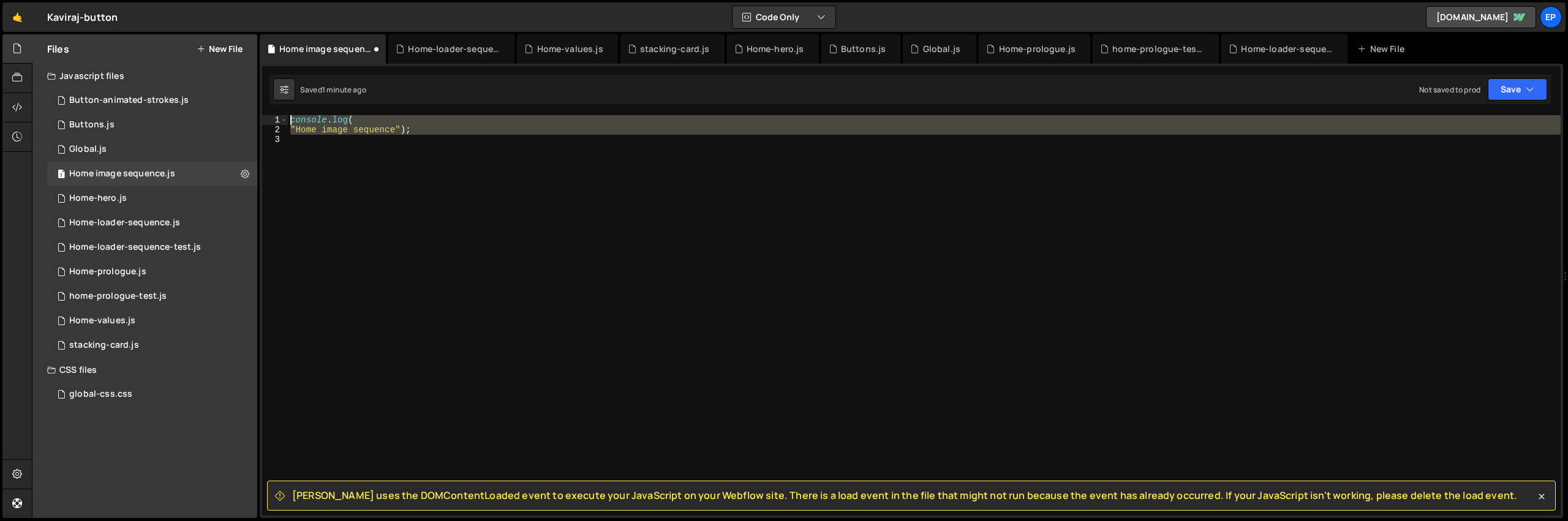
drag, startPoint x: 328, startPoint y: 150, endPoint x: 247, endPoint y: 82, distance: 105.8
click at [247, 82] on div "Files New File Javascript files 1 Button-animated-strokes.js 0 1 Buttons.js 0 1…" at bounding box center [800, 276] width 1536 height 484
type textarea "console.log( "Home image sequence");"
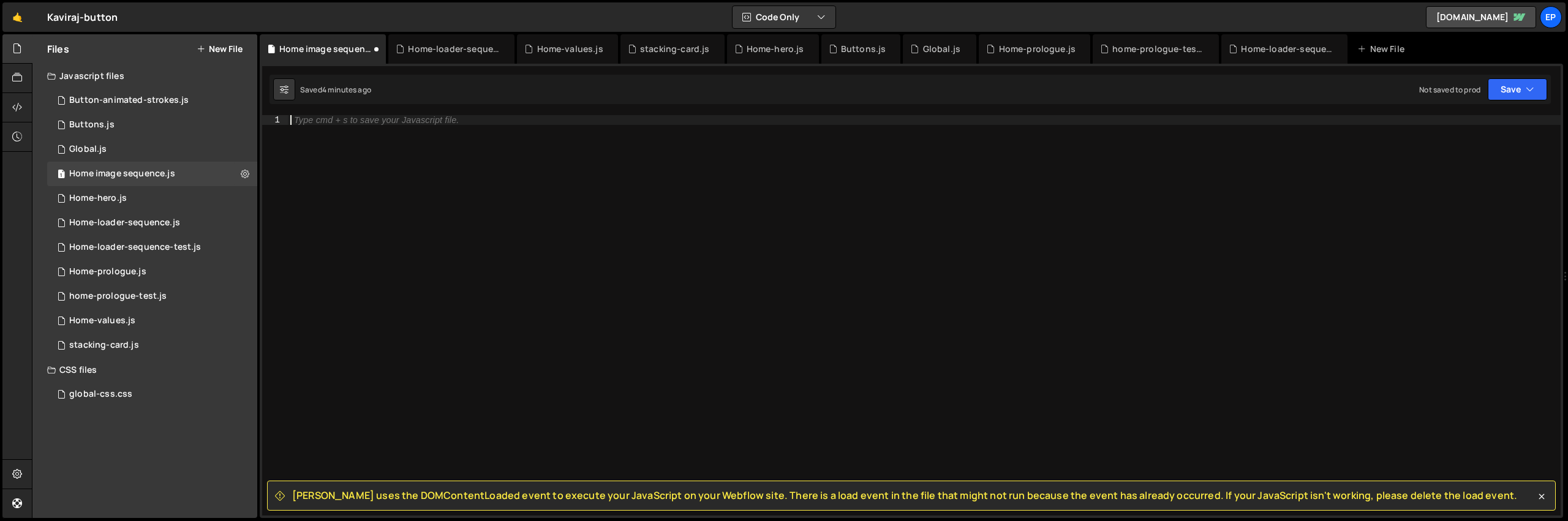
click at [728, 377] on div "Type cmd + s to save your Javascript file." at bounding box center [924, 324] width 1272 height 420
click at [581, 235] on div "Type cmd + s to save your Javascript file." at bounding box center [924, 324] width 1272 height 420
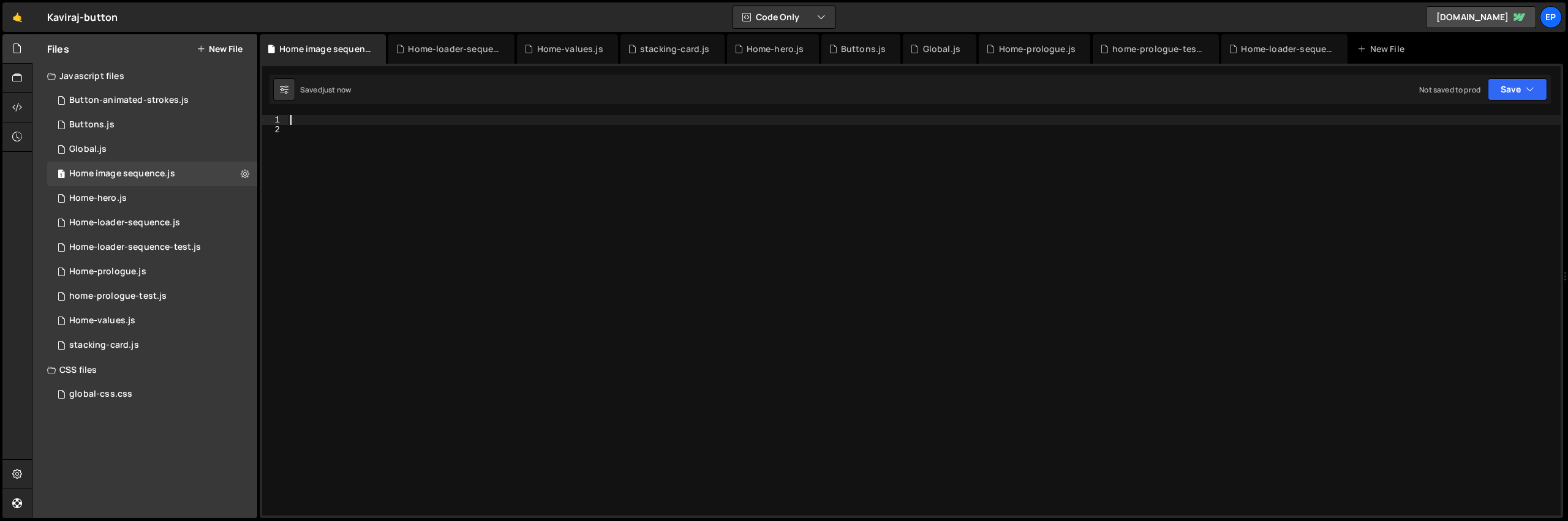
click at [581, 235] on div at bounding box center [924, 324] width 1272 height 420
